Goal: Information Seeking & Learning: Find specific fact

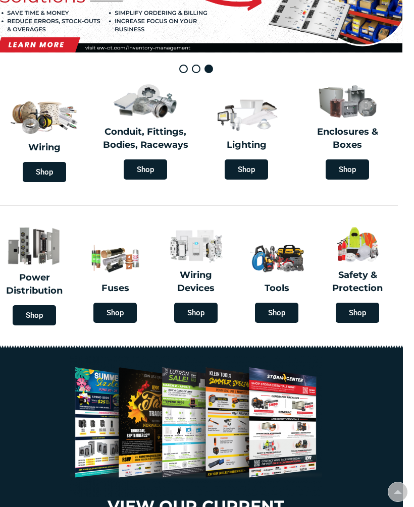
scroll to position [0, 10]
